Goal: Task Accomplishment & Management: Manage account settings

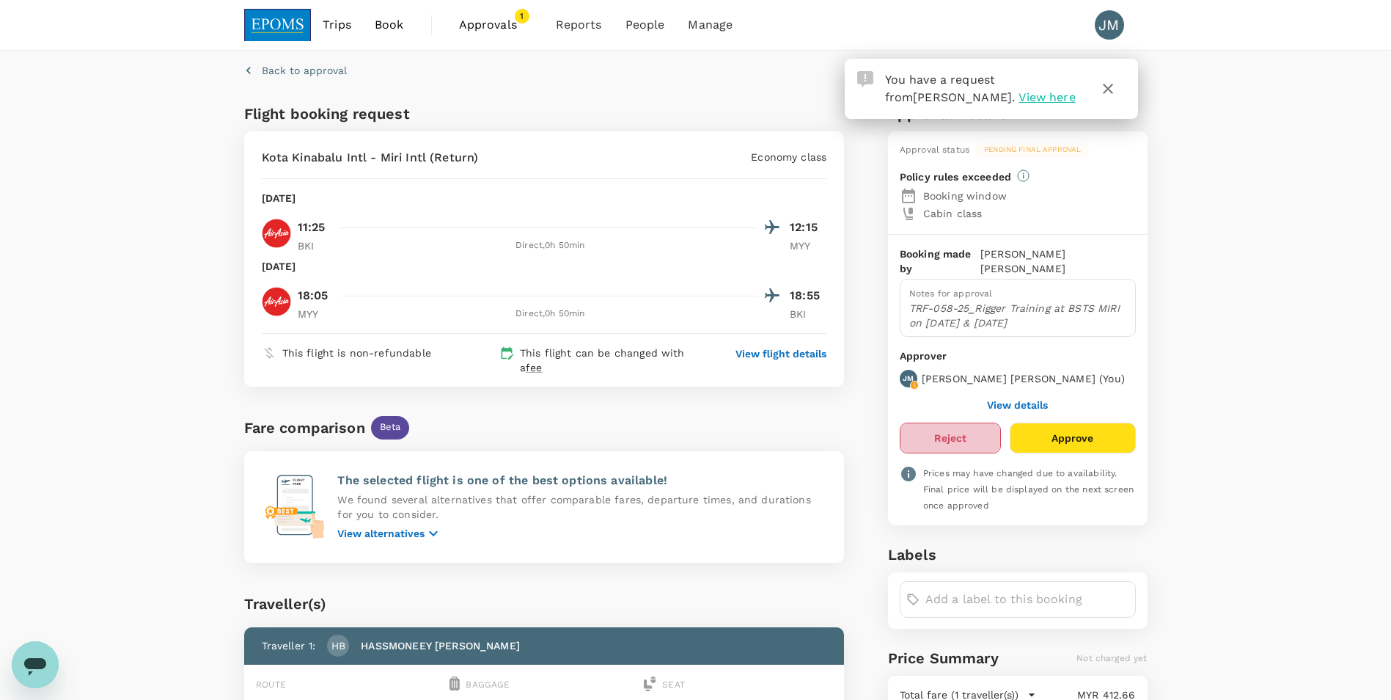
click at [936, 422] on button "Reject" at bounding box center [950, 437] width 101 height 31
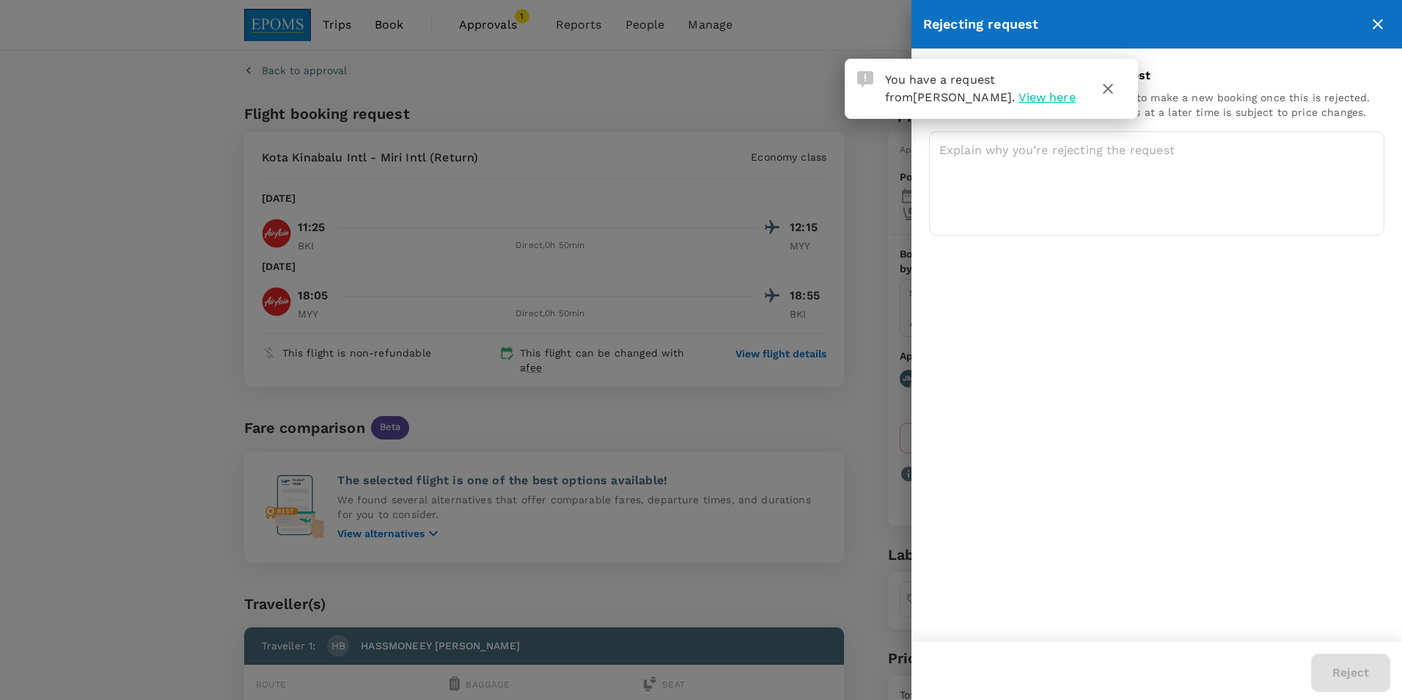
click at [1019, 98] on span "View here" at bounding box center [1047, 97] width 56 height 14
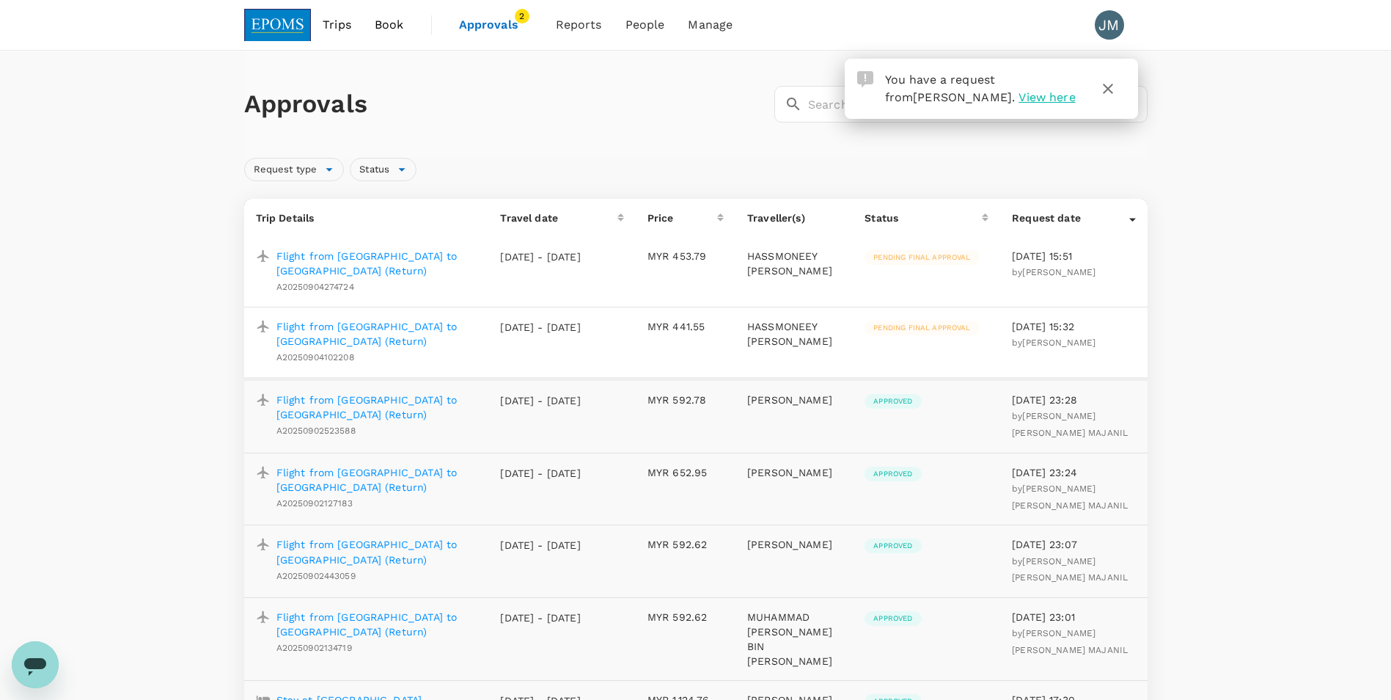
click at [340, 326] on p "Flight from [GEOGRAPHIC_DATA] to [GEOGRAPHIC_DATA] (Return)" at bounding box center [376, 333] width 201 height 29
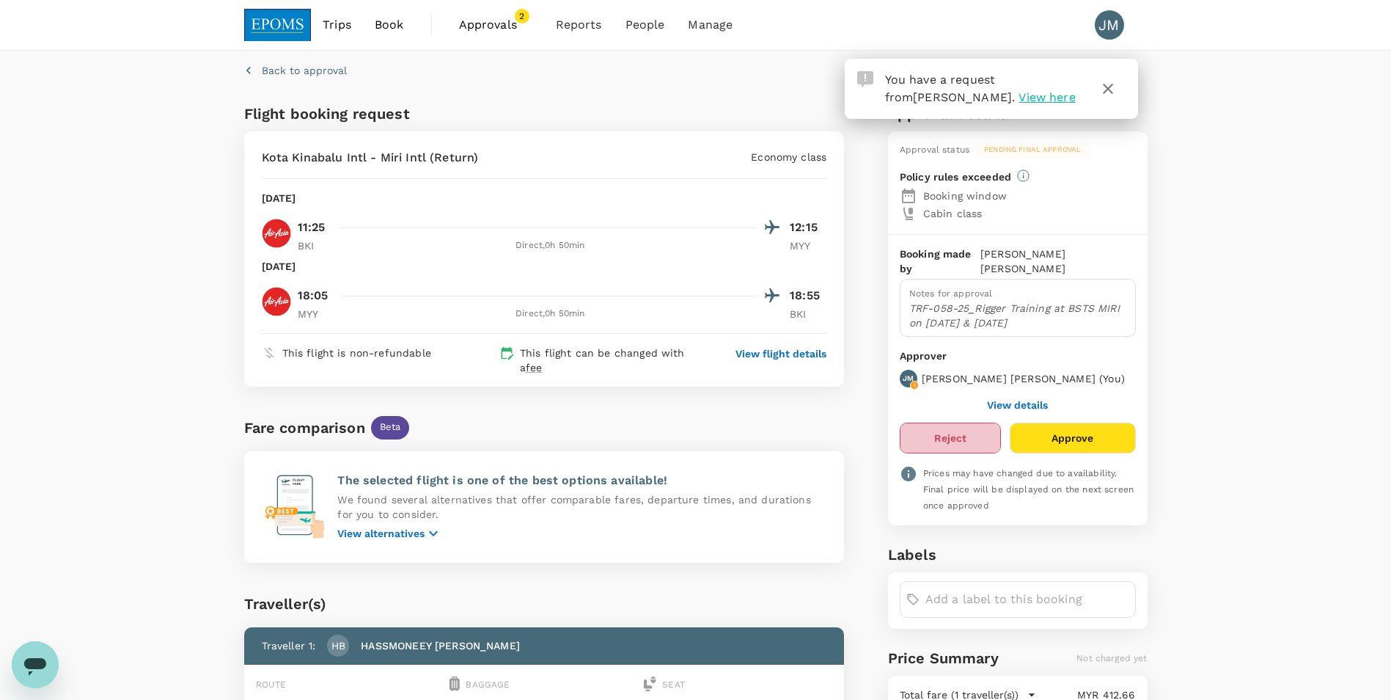
click at [959, 424] on button "Reject" at bounding box center [950, 437] width 101 height 31
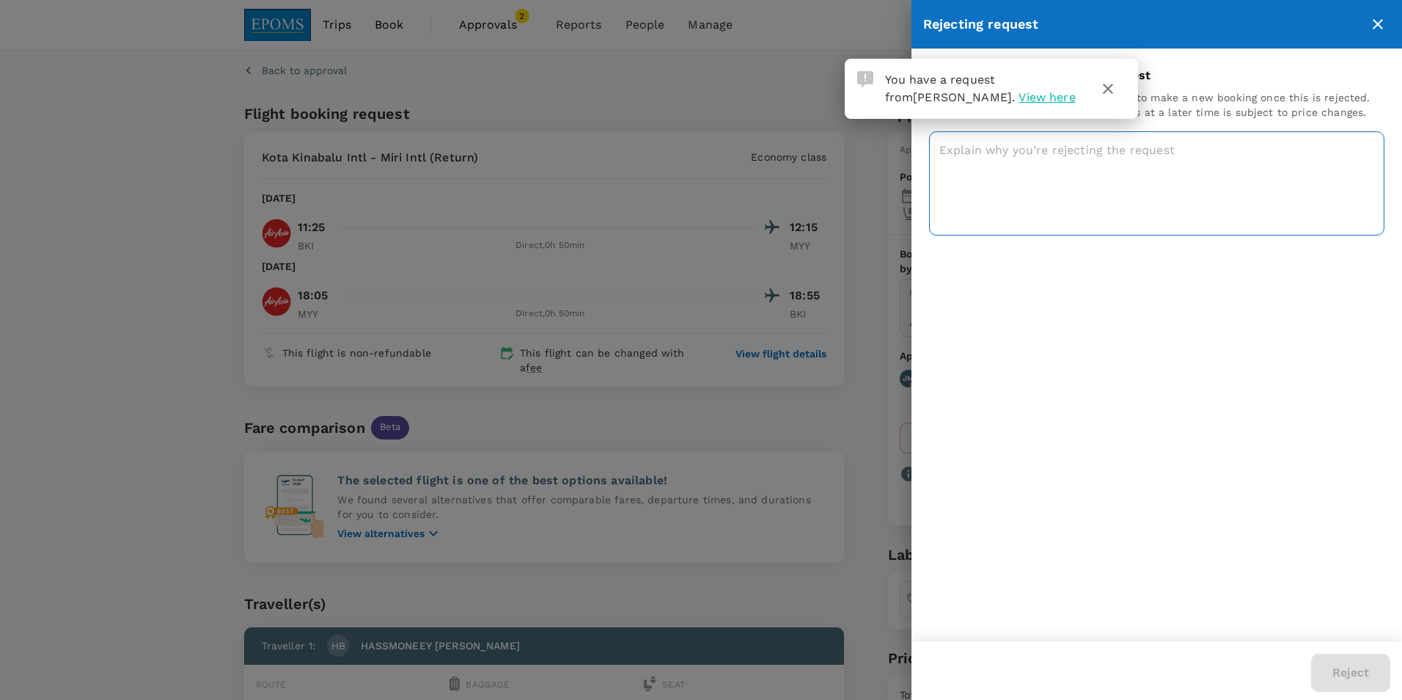
drag, startPoint x: 1074, startPoint y: 70, endPoint x: 973, endPoint y: 190, distance: 156.2
click at [973, 190] on body "You have a request from [PERSON_NAME] . View here Trips Book Approvals 2 Report…" at bounding box center [701, 484] width 1402 height 968
drag, startPoint x: 1149, startPoint y: 384, endPoint x: 1006, endPoint y: 211, distance: 225.0
click at [1148, 382] on div "Reason for rejecting booking request Please note that the traveller will need t…" at bounding box center [1157, 345] width 491 height 592
click at [963, 150] on textarea at bounding box center [1156, 183] width 455 height 104
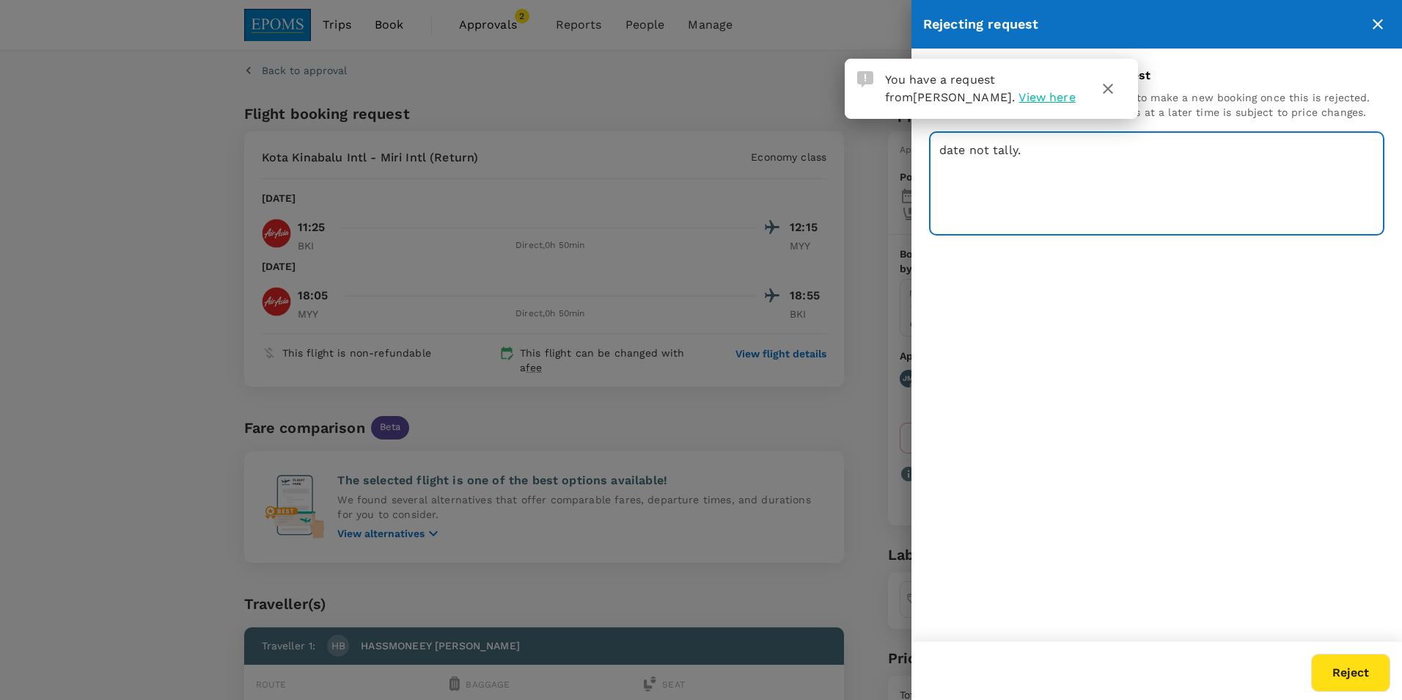
type textarea "date not tally."
click at [1339, 673] on button "Reject" at bounding box center [1350, 672] width 79 height 38
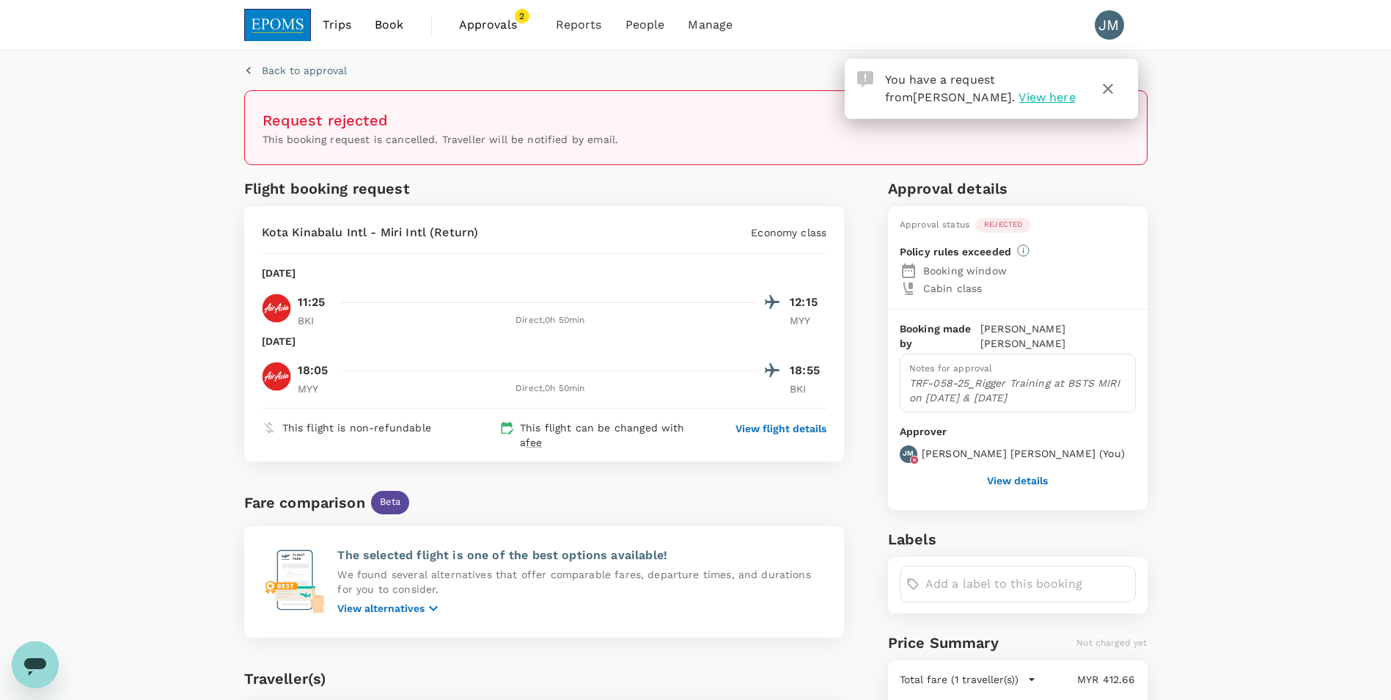
click at [500, 23] on span "Approvals" at bounding box center [495, 25] width 73 height 18
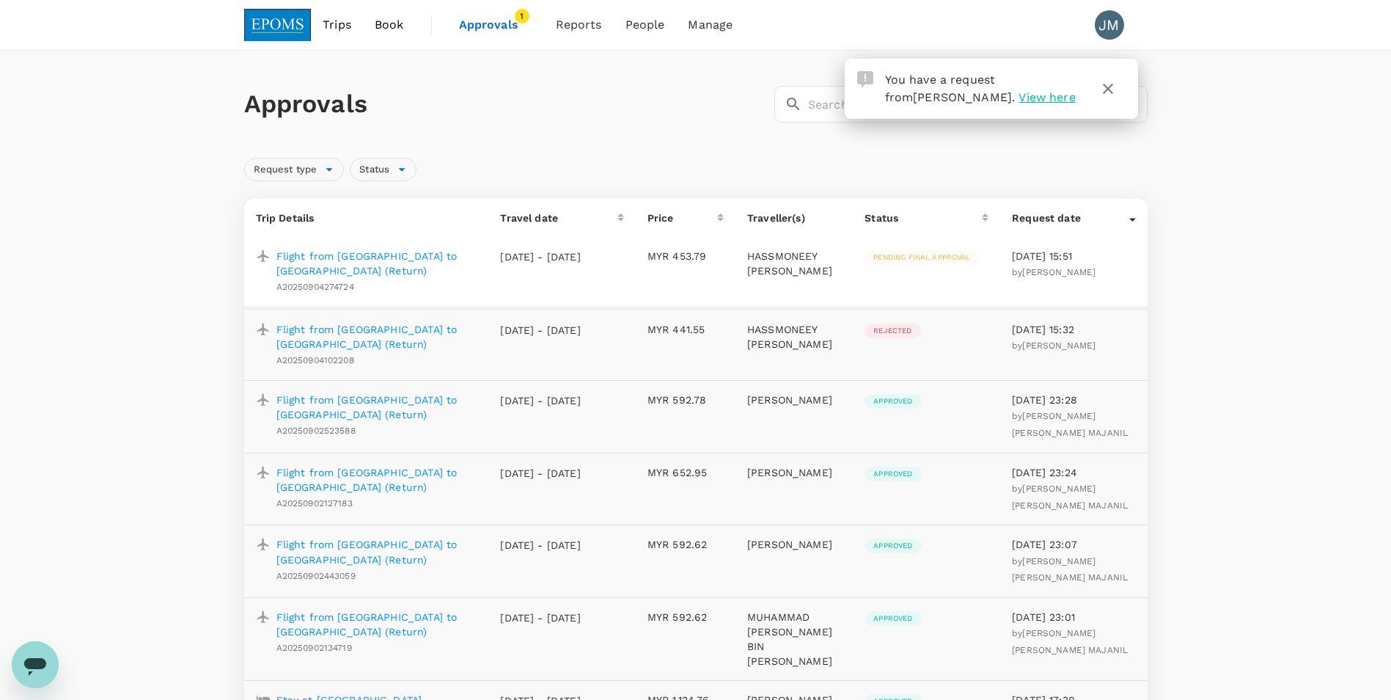
click at [397, 257] on p "Flight from [GEOGRAPHIC_DATA] to [GEOGRAPHIC_DATA] (Return)" at bounding box center [376, 263] width 201 height 29
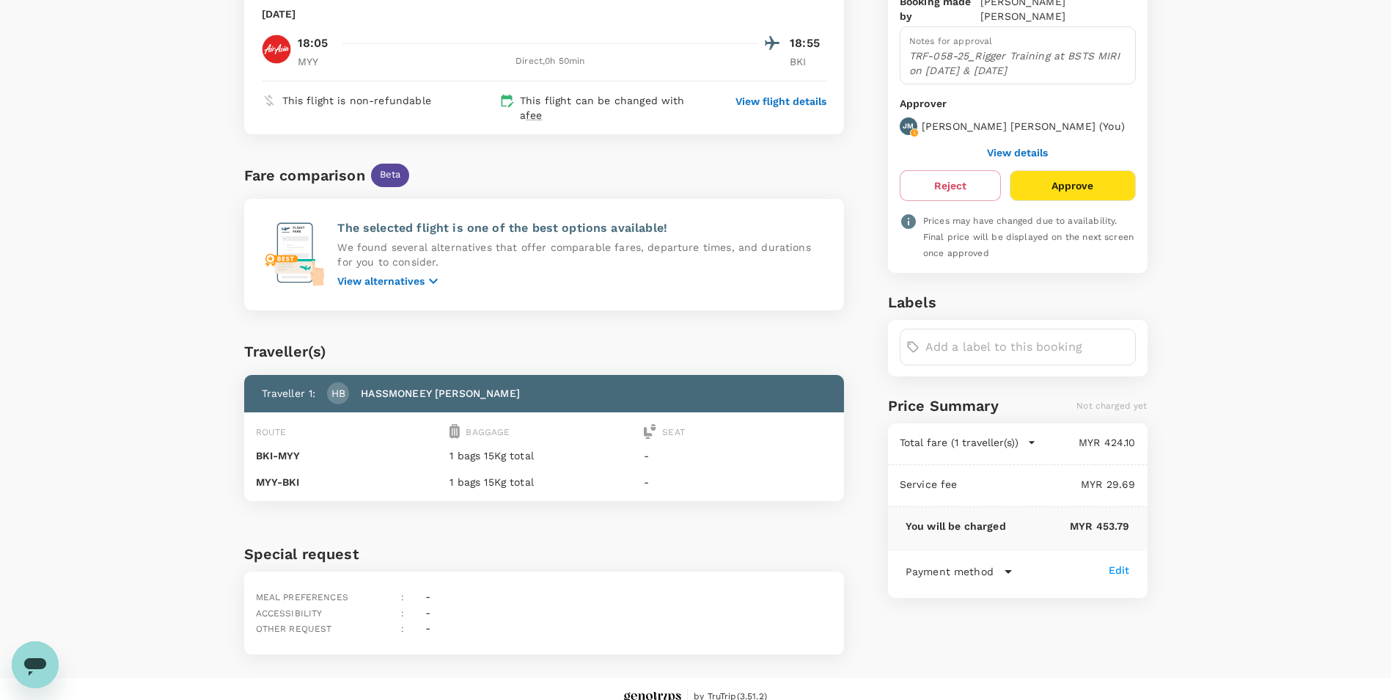
scroll to position [268, 0]
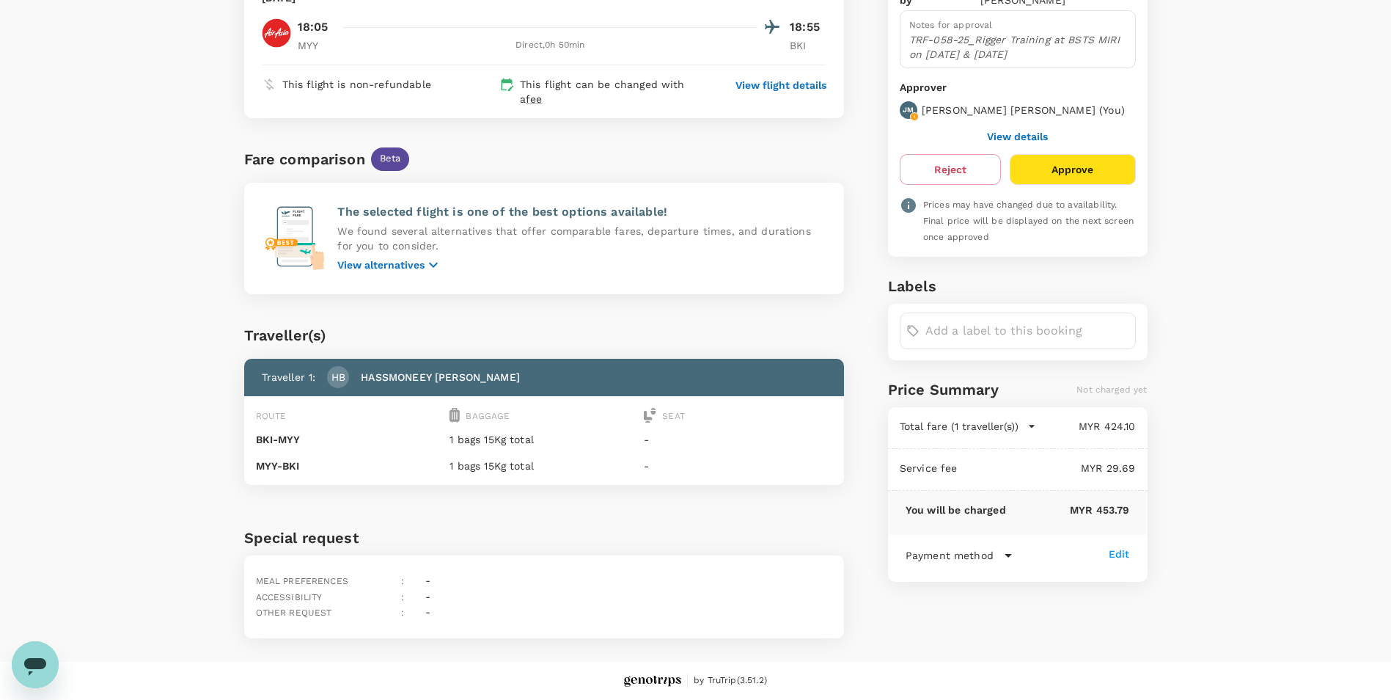
click at [1086, 155] on button "Approve" at bounding box center [1072, 169] width 125 height 31
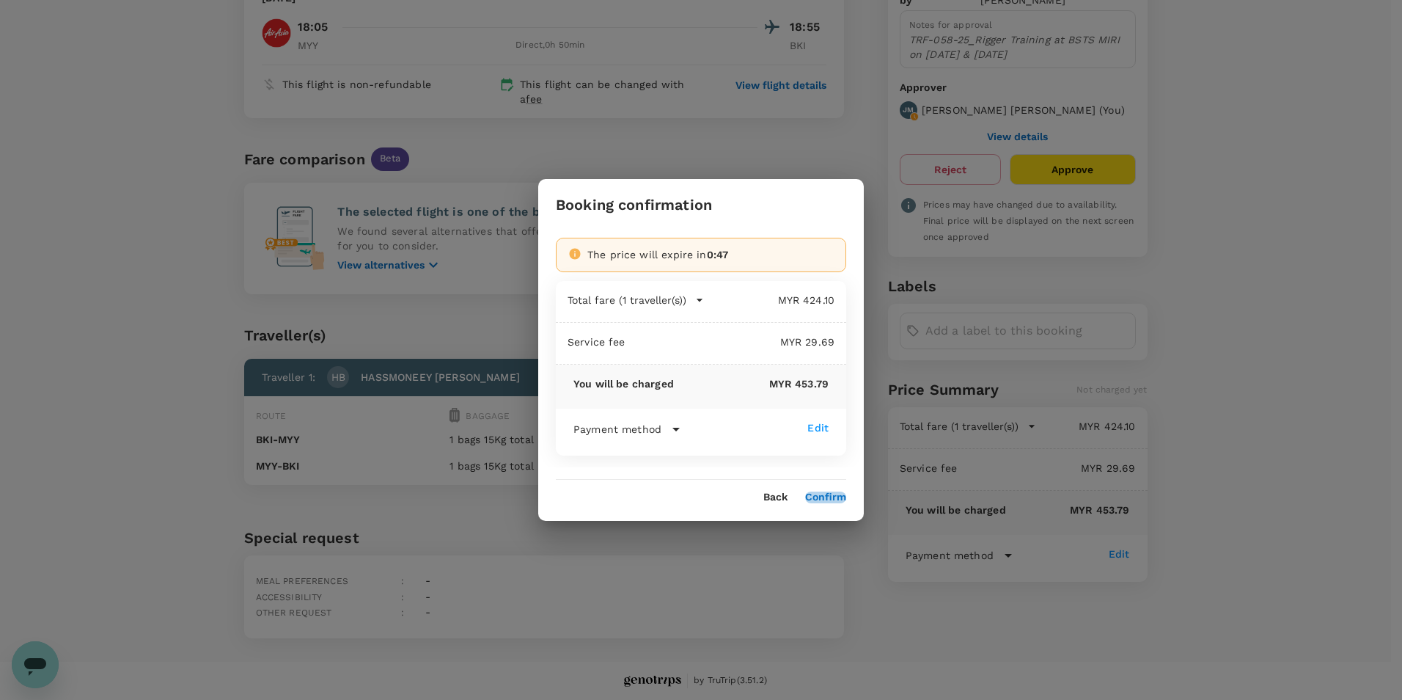
click at [820, 495] on button "Confirm" at bounding box center [825, 497] width 41 height 12
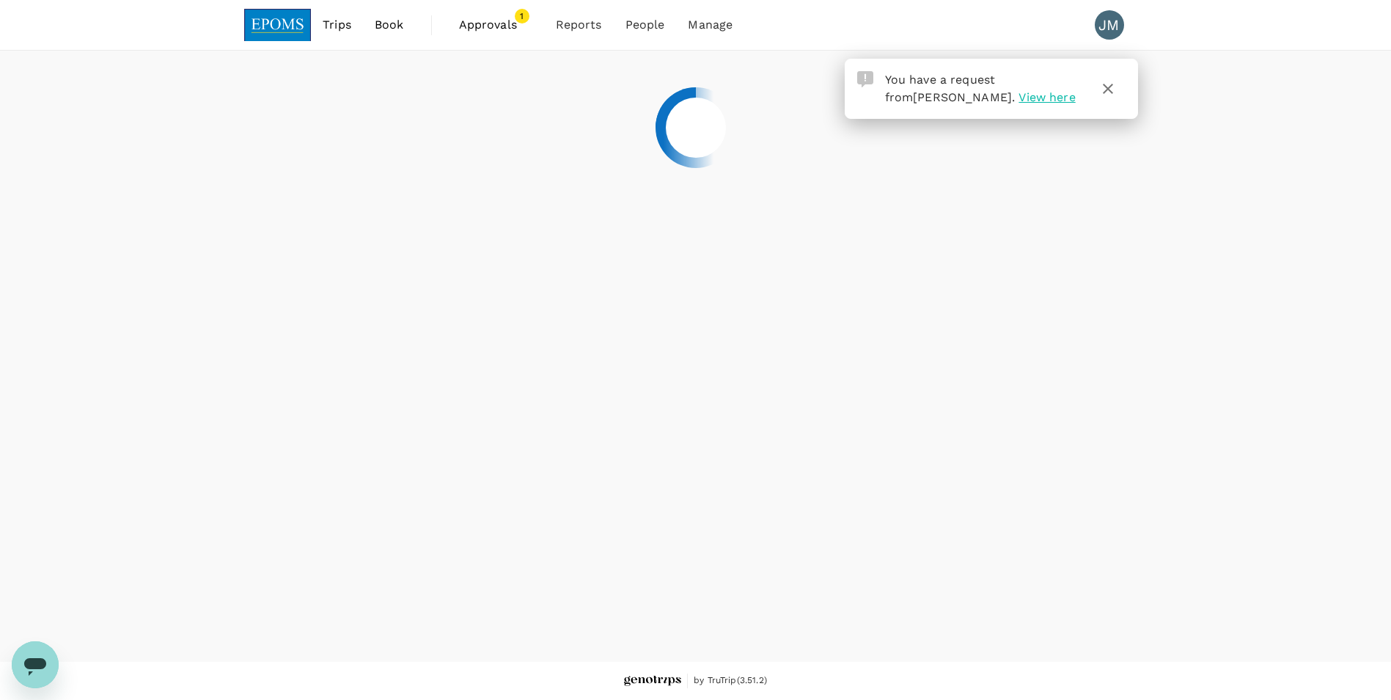
scroll to position [0, 0]
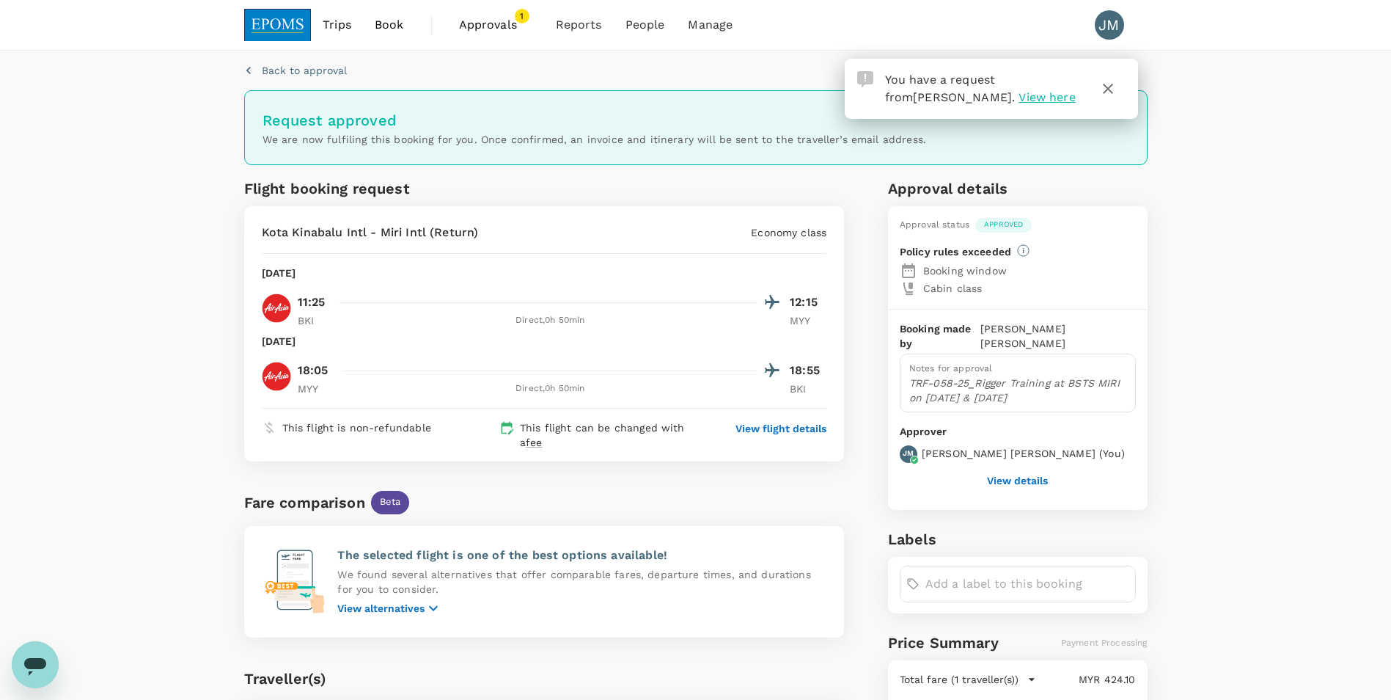
click at [517, 22] on span "1" at bounding box center [522, 16] width 15 height 15
